Goal: Find contact information: Find contact information

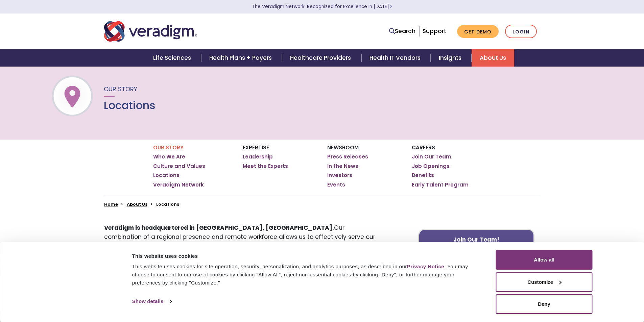
scroll to position [34, 0]
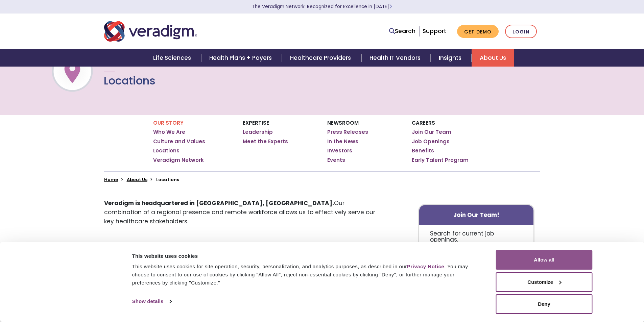
click at [522, 262] on button "Allow all" at bounding box center [544, 260] width 97 height 20
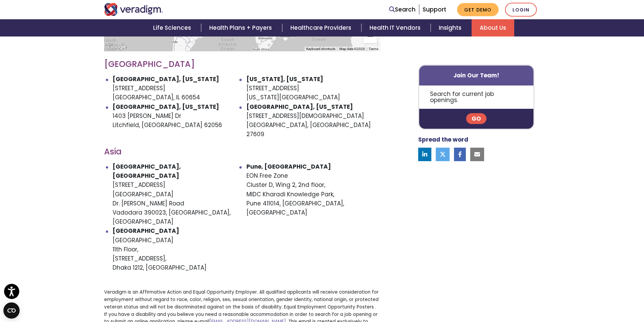
scroll to position [372, 0]
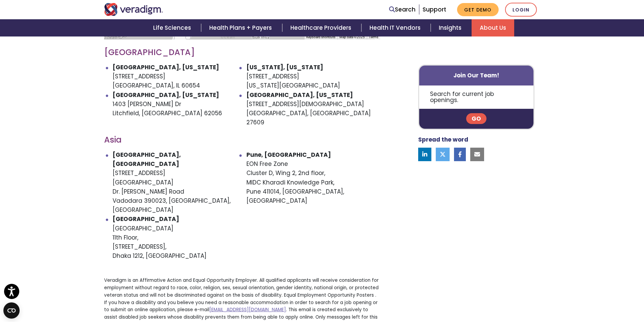
click at [307, 151] on li "[GEOGRAPHIC_DATA], [STREET_ADDRESS]" at bounding box center [314, 183] width 134 height 64
click at [255, 151] on strong "Pune, India" at bounding box center [289, 155] width 85 height 8
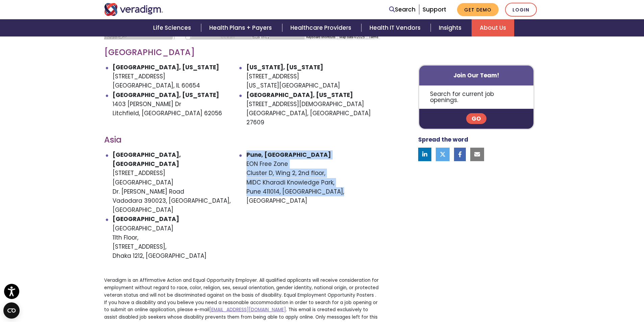
drag, startPoint x: 247, startPoint y: 136, endPoint x: 363, endPoint y: 174, distance: 122.8
click at [363, 174] on li "Pune, India EON Free Zone Cluster D, Wing 2, 2nd floor, MIDC Kharadi Knowledge …" at bounding box center [314, 183] width 134 height 64
click at [363, 175] on li "Pune, India EON Free Zone Cluster D, Wing 2, 2nd floor, MIDC Kharadi Knowledge …" at bounding box center [314, 183] width 134 height 64
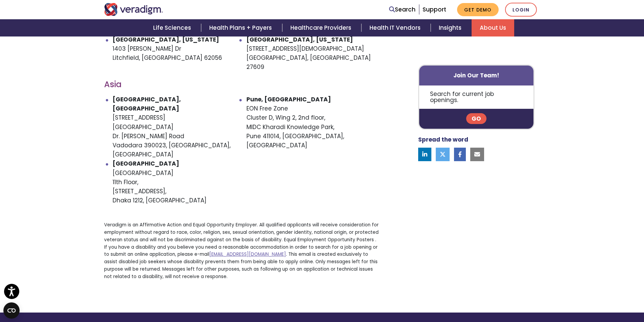
scroll to position [440, 0]
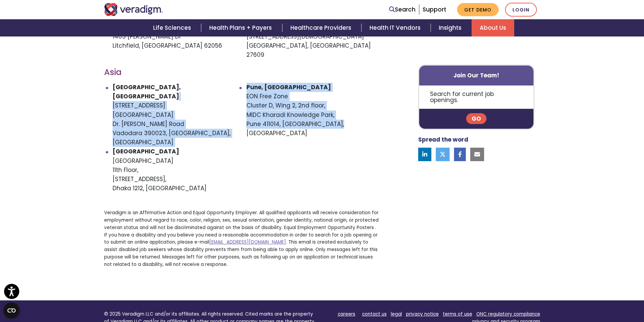
drag, startPoint x: 340, startPoint y: 105, endPoint x: 246, endPoint y: 69, distance: 101.2
click at [246, 83] on ul "Vadodara, India Unit - 901, 902, 9th Floor Atlantis Heights Dr. Vikram Sarabhai…" at bounding box center [242, 138] width 276 height 110
click at [271, 85] on li "Pune, India EON Free Zone Cluster D, Wing 2, 2nd floor, MIDC Kharadi Knowledge …" at bounding box center [314, 115] width 134 height 64
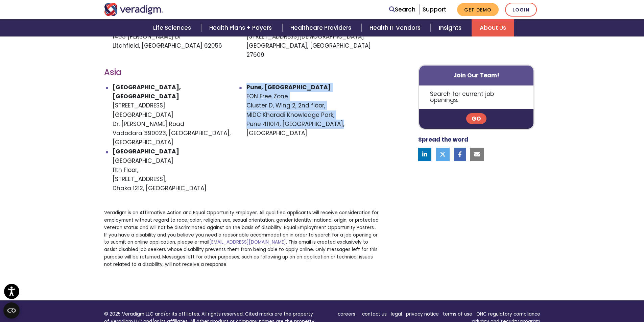
drag, startPoint x: 343, startPoint y: 106, endPoint x: 242, endPoint y: 74, distance: 105.9
click at [247, 83] on li "Pune, India EON Free Zone Cluster D, Wing 2, 2nd floor, MIDC Kharadi Knowledge …" at bounding box center [314, 115] width 134 height 64
drag, startPoint x: 340, startPoint y: 107, endPoint x: 254, endPoint y: 88, distance: 88.5
click at [254, 88] on li "Pune, India EON Free Zone Cluster D, Wing 2, 2nd floor, MIDC Kharadi Knowledge …" at bounding box center [314, 115] width 134 height 64
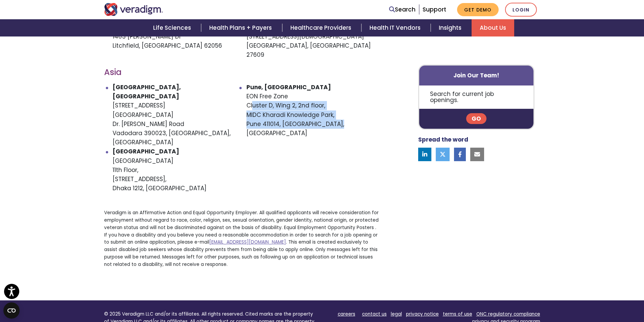
click at [267, 100] on li "Pune, India EON Free Zone Cluster D, Wing 2, 2nd floor, MIDC Kharadi Knowledge …" at bounding box center [314, 115] width 134 height 64
drag, startPoint x: 338, startPoint y: 108, endPoint x: 247, endPoint y: 78, distance: 95.6
click at [247, 83] on li "Pune, India EON Free Zone Cluster D, Wing 2, 2nd floor, MIDC Kharadi Knowledge …" at bounding box center [314, 115] width 134 height 64
copy li "EON Free Zone Cluster D, Wing 2, 2nd floor, MIDC Kharadi Knowledge Park, Pune 4…"
